Goal: Download file/media

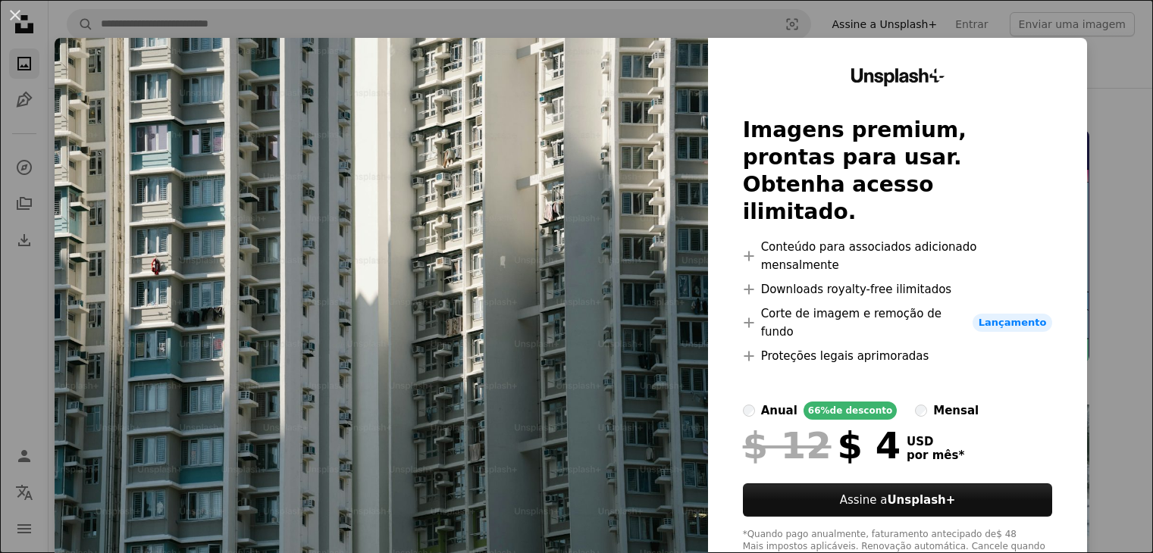
scroll to position [234, 0]
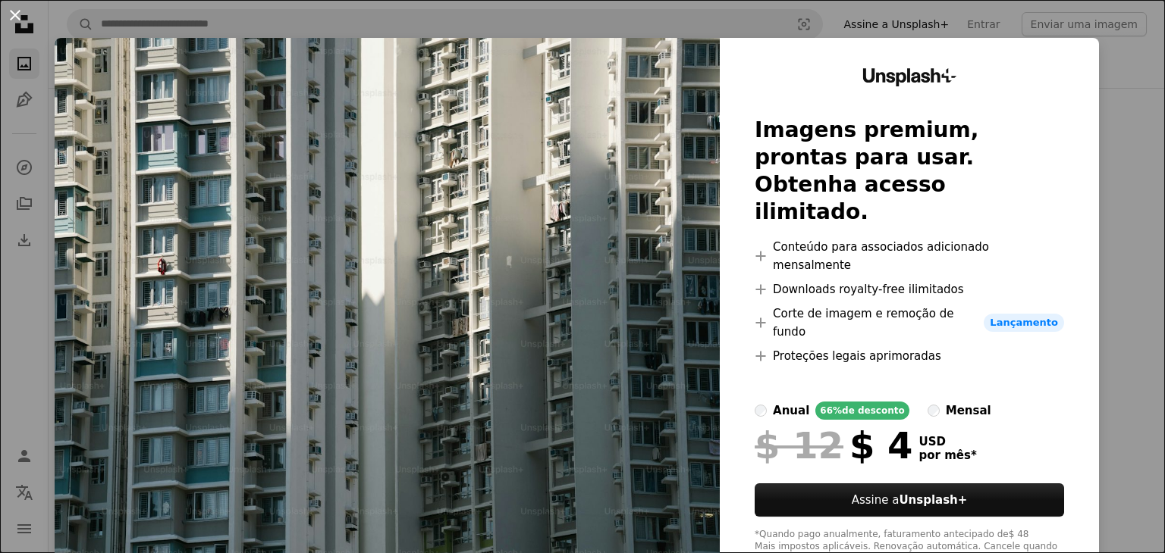
click at [14, 11] on button "An X shape" at bounding box center [15, 15] width 18 height 18
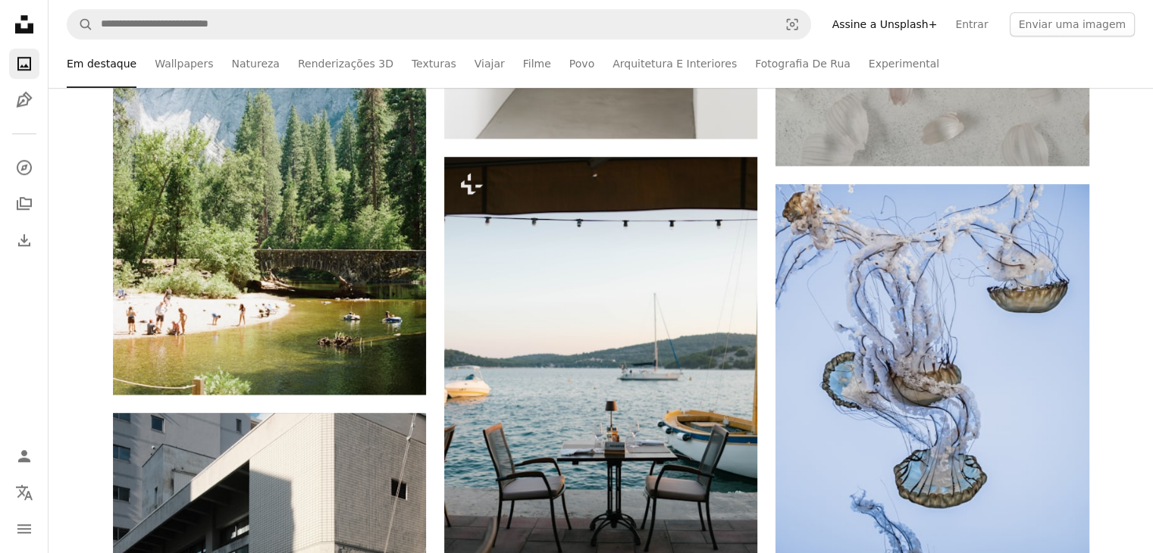
scroll to position [0, 0]
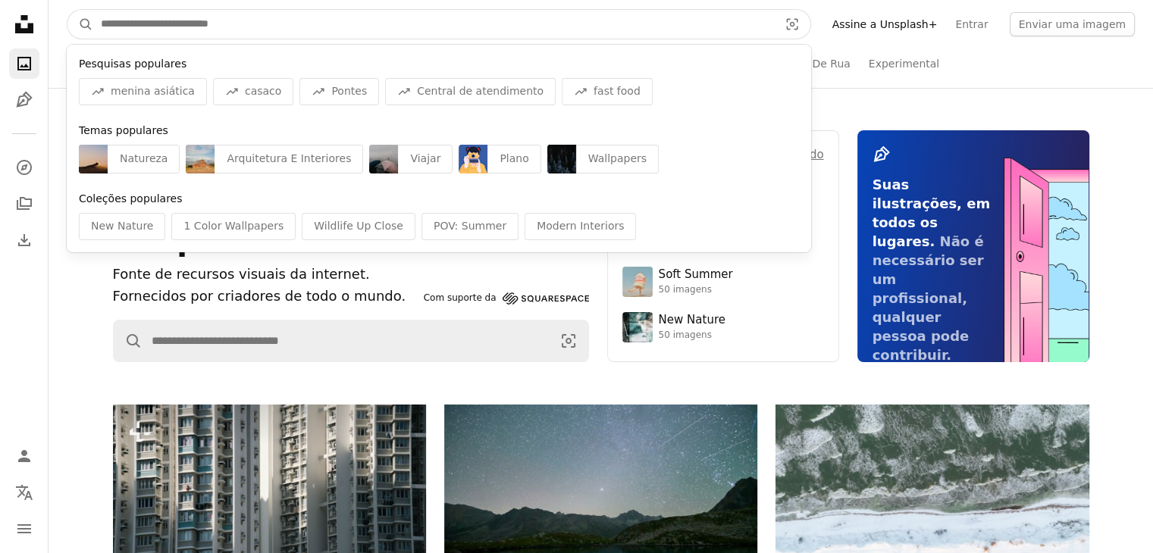
click at [358, 25] on input "Pesquise conteúdo visual em todo o site" at bounding box center [433, 24] width 681 height 29
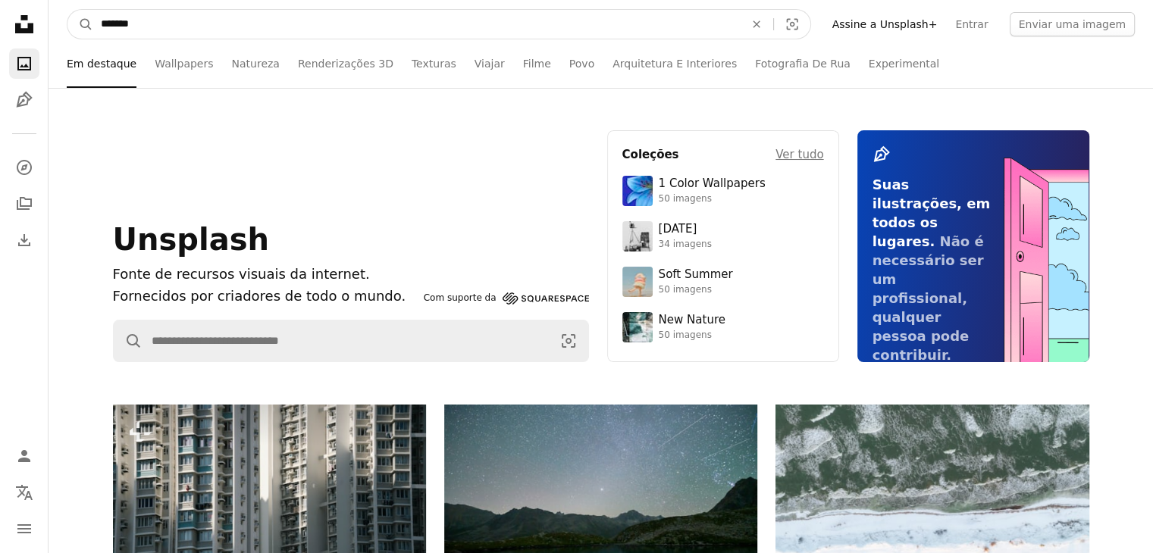
type input "*******"
click at [67, 10] on button "A magnifying glass" at bounding box center [80, 24] width 26 height 29
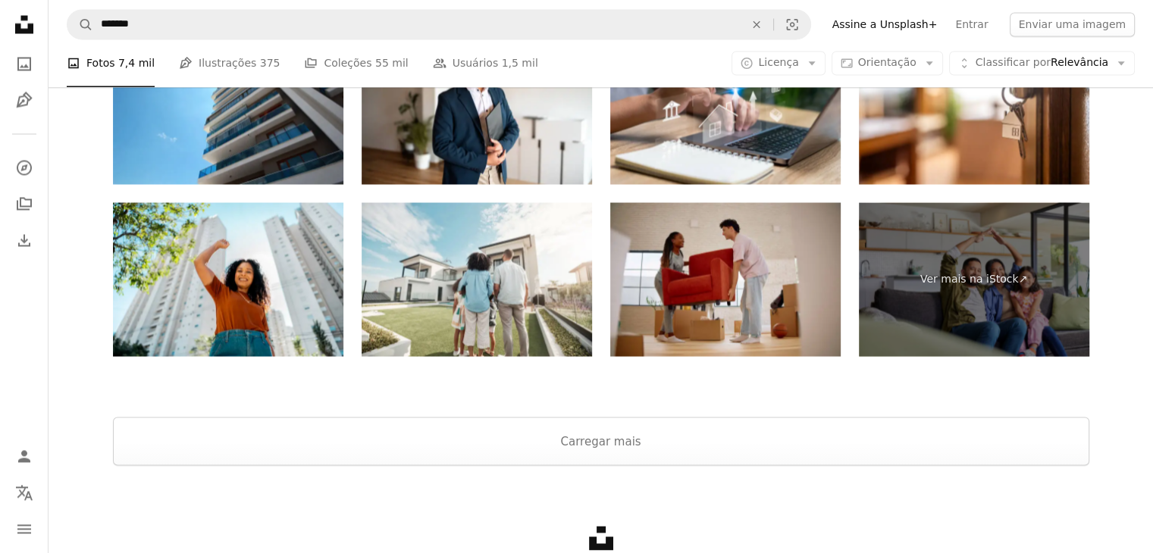
scroll to position [2723, 0]
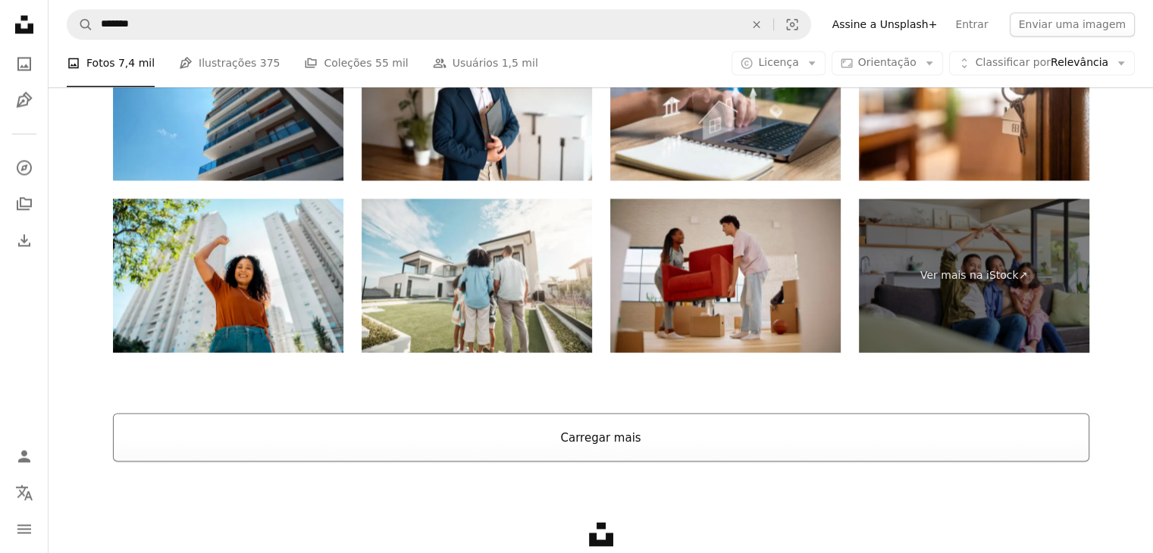
click at [626, 422] on button "Carregar mais" at bounding box center [601, 437] width 977 height 49
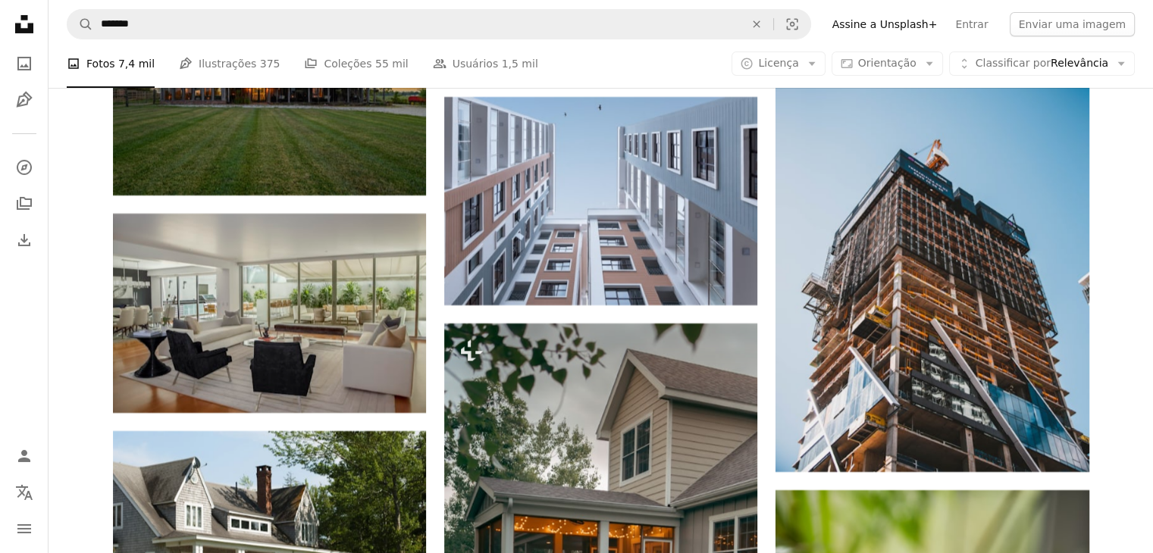
scroll to position [17107, 0]
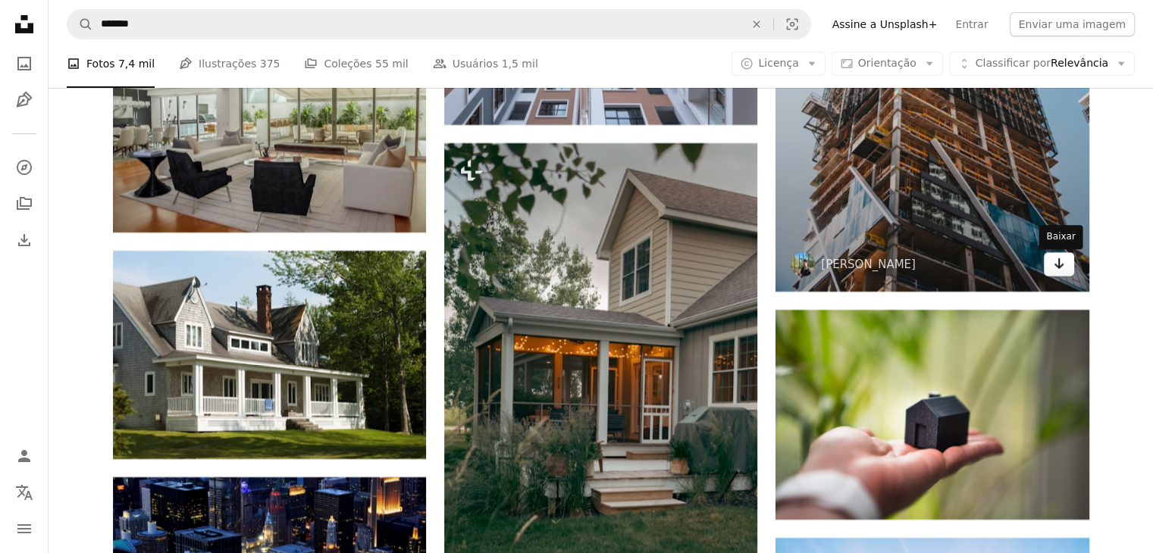
click at [1061, 273] on icon "Arrow pointing down" at bounding box center [1059, 264] width 12 height 18
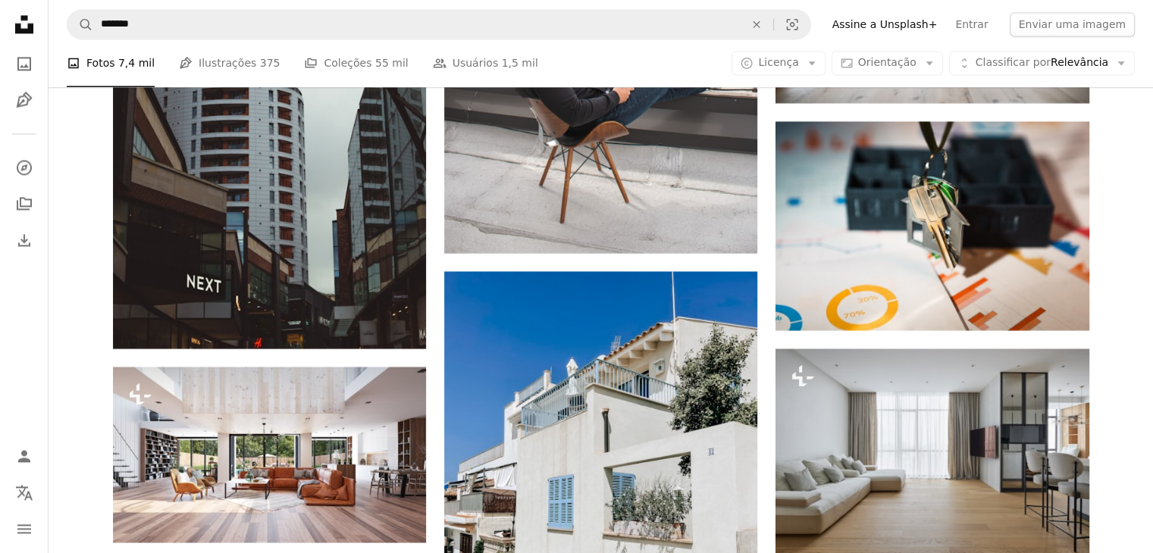
scroll to position [36966, 0]
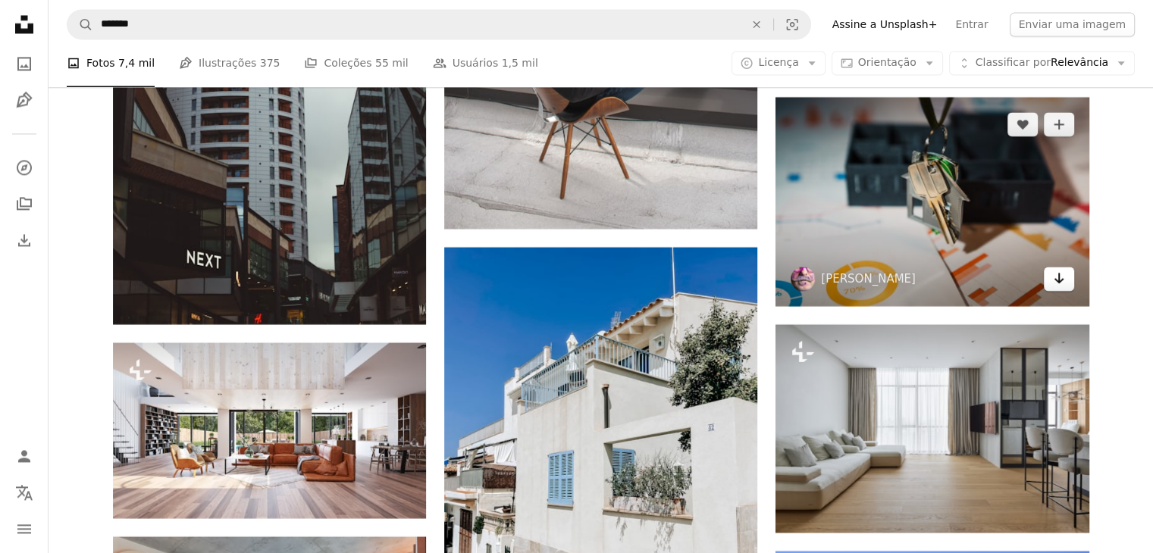
click at [1058, 287] on icon "Arrow pointing down" at bounding box center [1059, 278] width 12 height 18
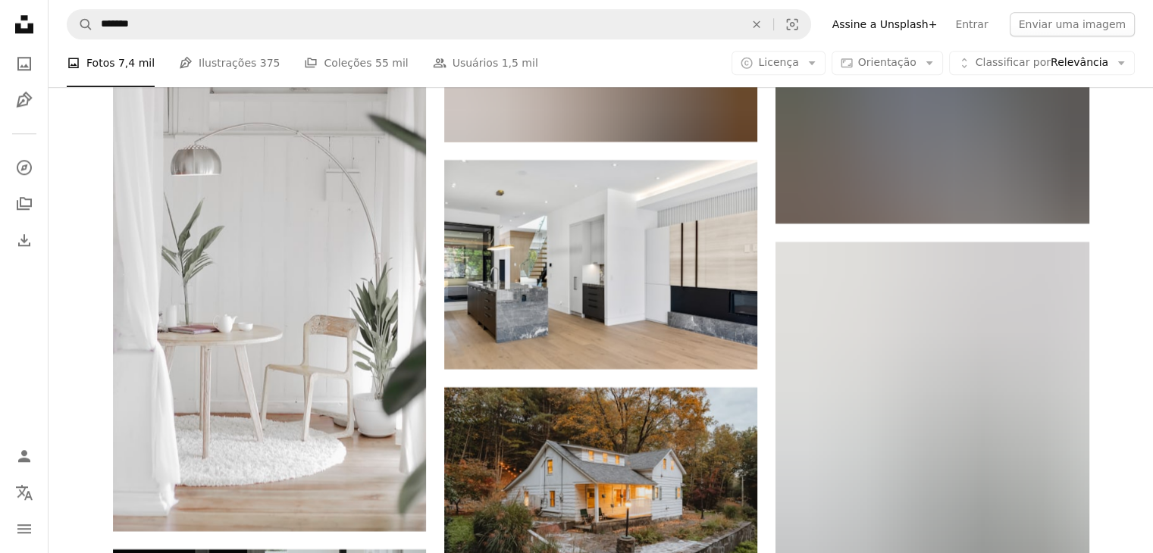
scroll to position [48090, 0]
